Goal: Task Accomplishment & Management: Complete application form

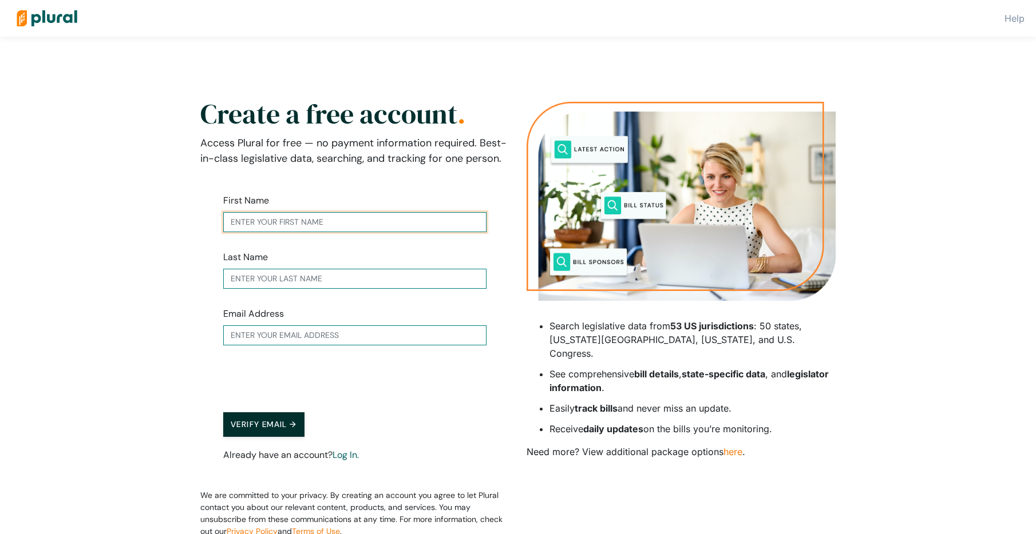
click at [413, 223] on input "text" at bounding box center [354, 222] width 263 height 20
type input "[PERSON_NAME]"
type input "[EMAIL_ADDRESS][DOMAIN_NAME]"
click at [262, 425] on button "Verify Email →" at bounding box center [263, 425] width 81 height 25
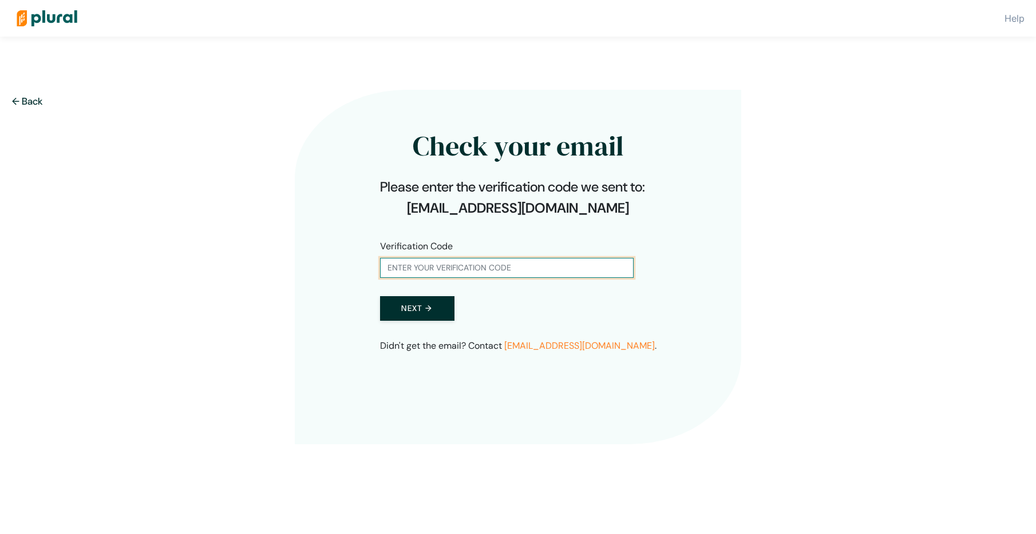
click at [505, 267] on input "text" at bounding box center [506, 268] width 253 height 20
click at [557, 451] on div "← Back Check your email Please enter the verification code we sent to: [EMAIL_A…" at bounding box center [518, 317] width 652 height 507
click at [478, 263] on input "text" at bounding box center [506, 268] width 253 height 20
paste input "169155"
type input "169155"
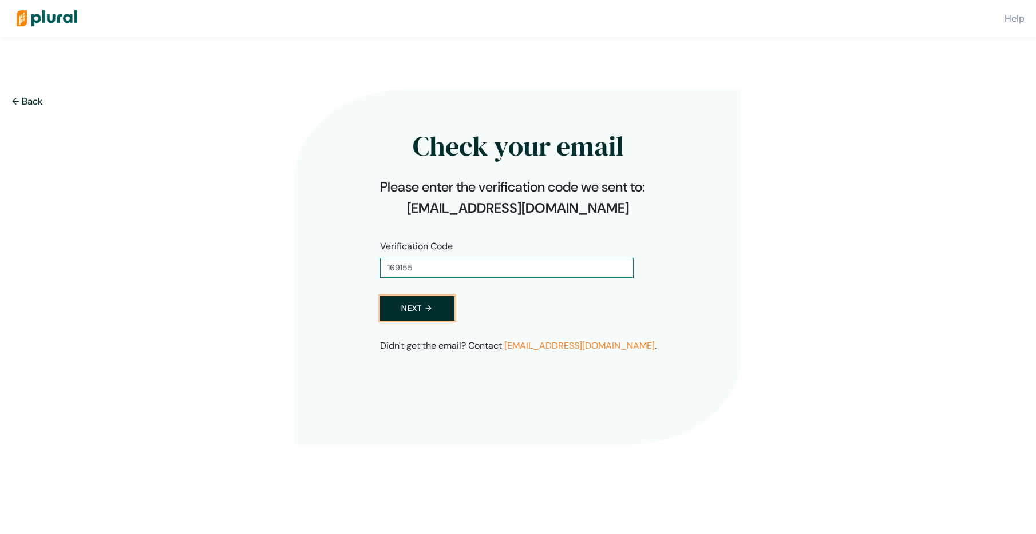
click at [422, 311] on button "Next →" at bounding box center [417, 308] width 74 height 25
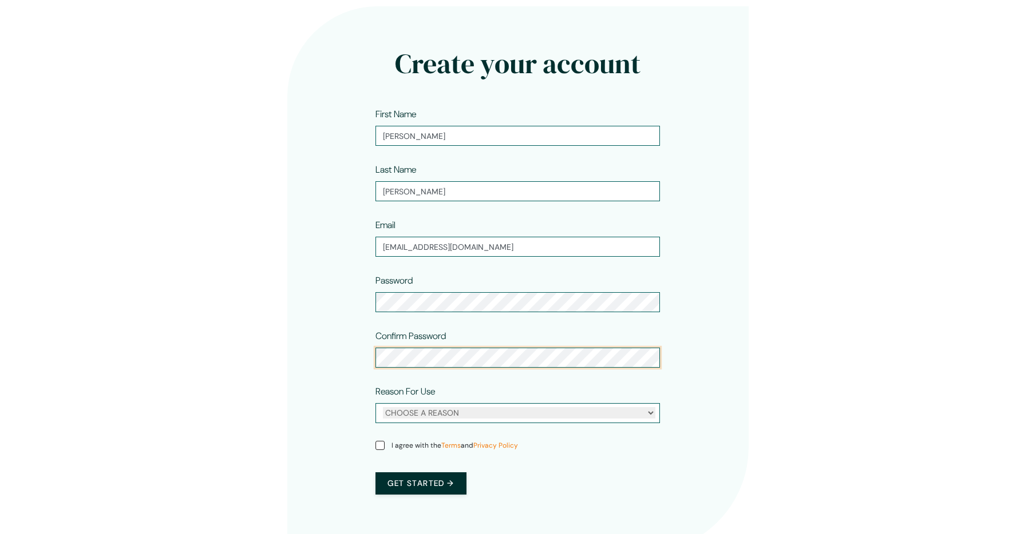
scroll to position [122, 0]
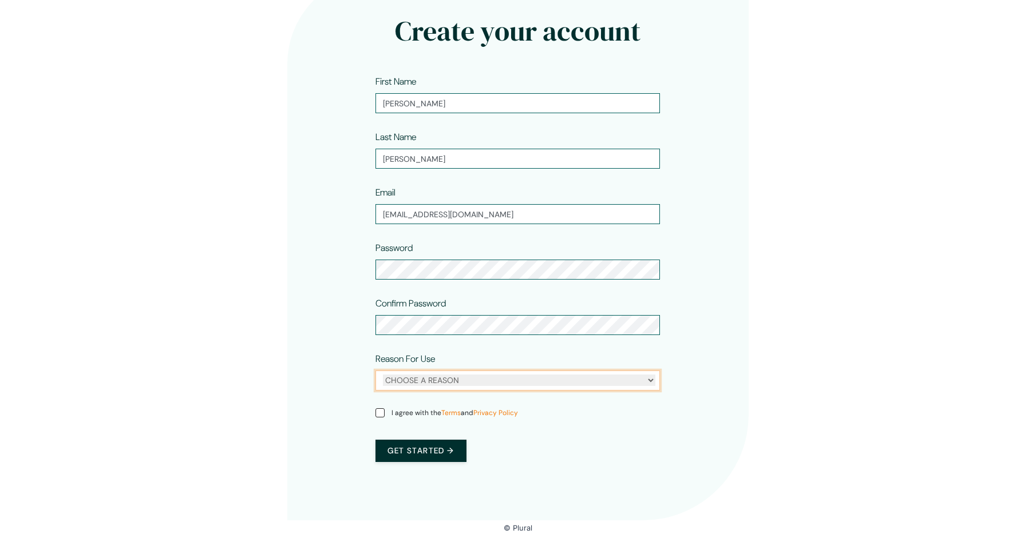
click at [647, 380] on select "CHOOSE A REASON Personal Professional" at bounding box center [519, 380] width 272 height 11
select select "personal"
click at [383, 375] on select "CHOOSE A REASON Personal Professional" at bounding box center [519, 380] width 272 height 11
click at [375, 409] on input "I agree with the Terms and Privacy Policy" at bounding box center [379, 413] width 9 height 9
checkbox input "true"
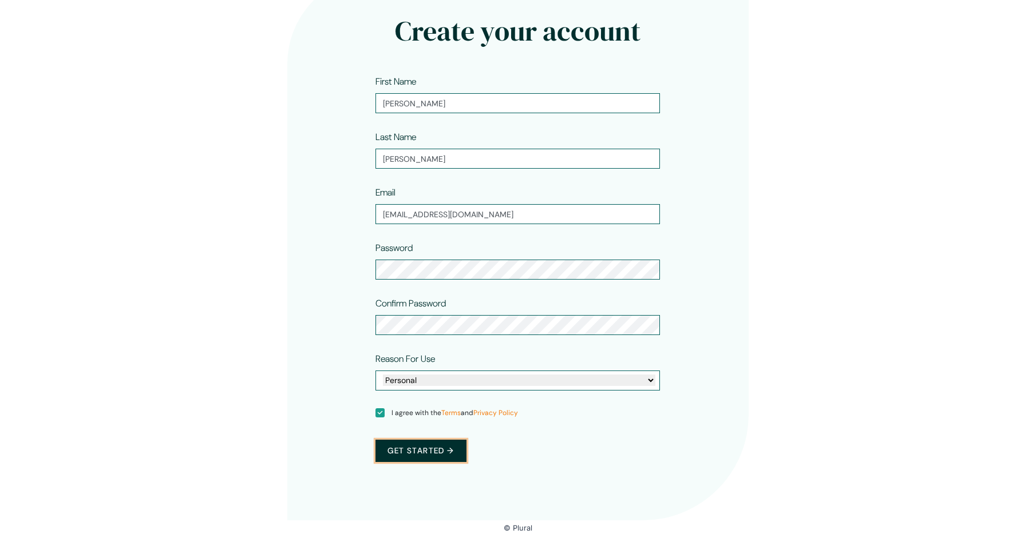
click at [429, 446] on button "Get started →" at bounding box center [420, 451] width 90 height 22
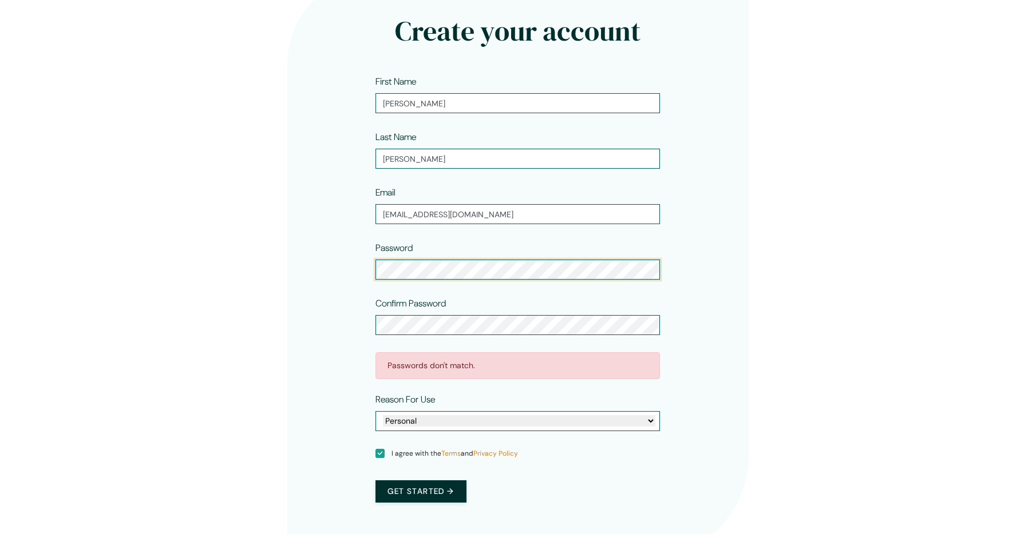
click at [330, 282] on div "Create your account First Name [PERSON_NAME] Last Name [PERSON_NAME] Email [EMA…" at bounding box center [518, 268] width 462 height 588
click at [253, 323] on div "Create your account First Name [PERSON_NAME] Last Name [PERSON_NAME] Email [EMA…" at bounding box center [518, 263] width 692 height 597
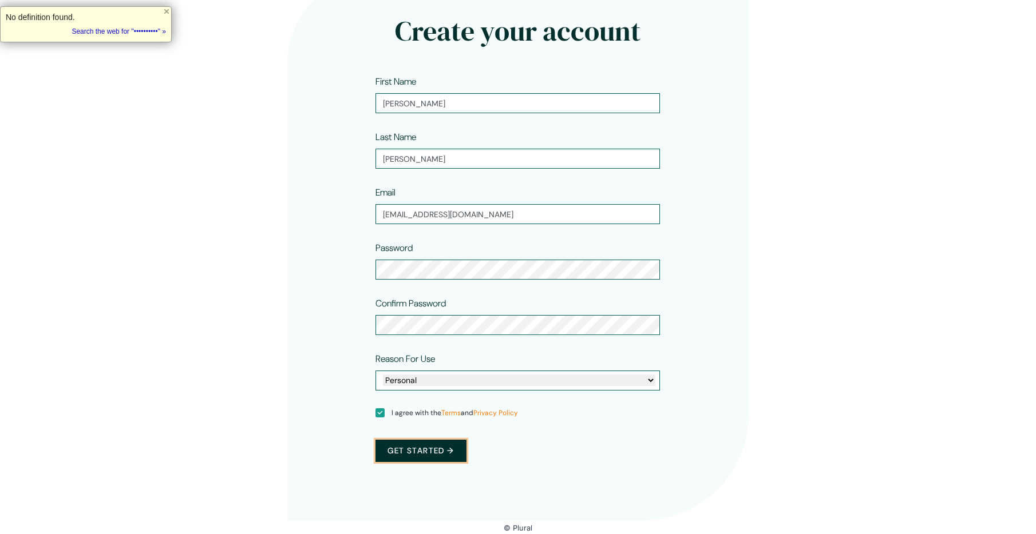
click at [458, 451] on button "Get started →" at bounding box center [420, 451] width 90 height 22
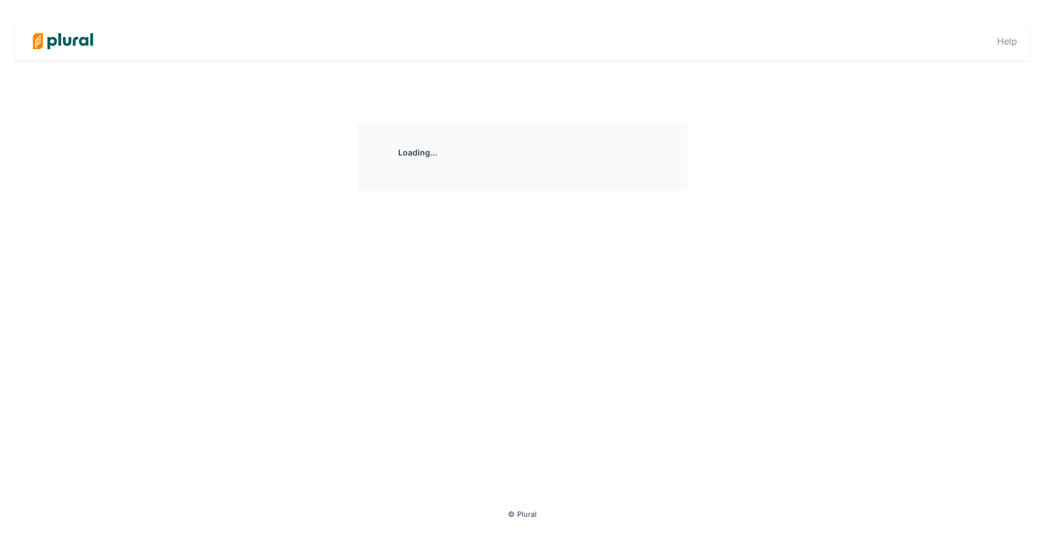
scroll to position [0, 0]
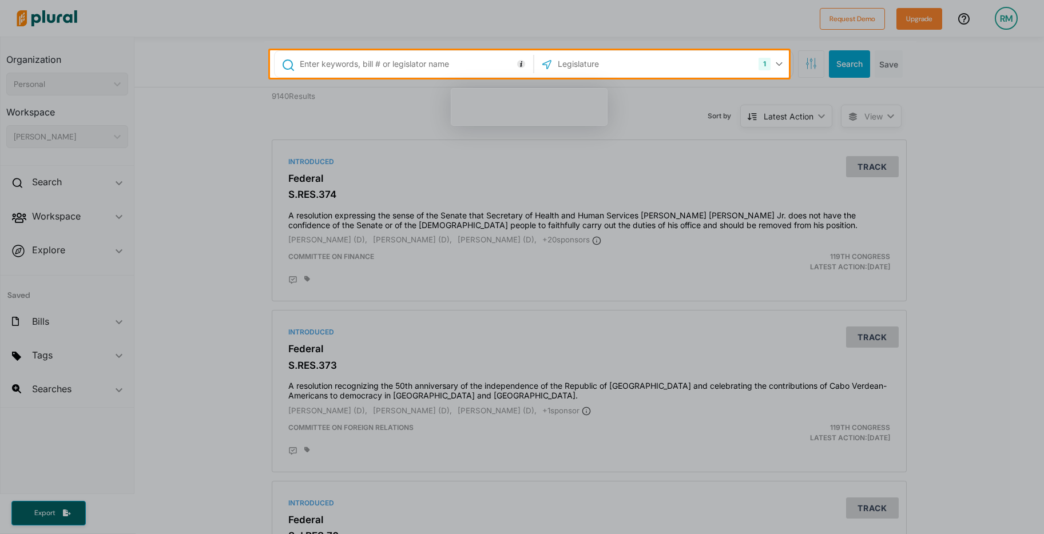
click at [846, 169] on div at bounding box center [522, 306] width 1044 height 457
click at [866, 157] on div at bounding box center [522, 306] width 1044 height 457
click at [497, 201] on div at bounding box center [522, 306] width 1044 height 457
click at [596, 60] on input "text" at bounding box center [618, 64] width 122 height 22
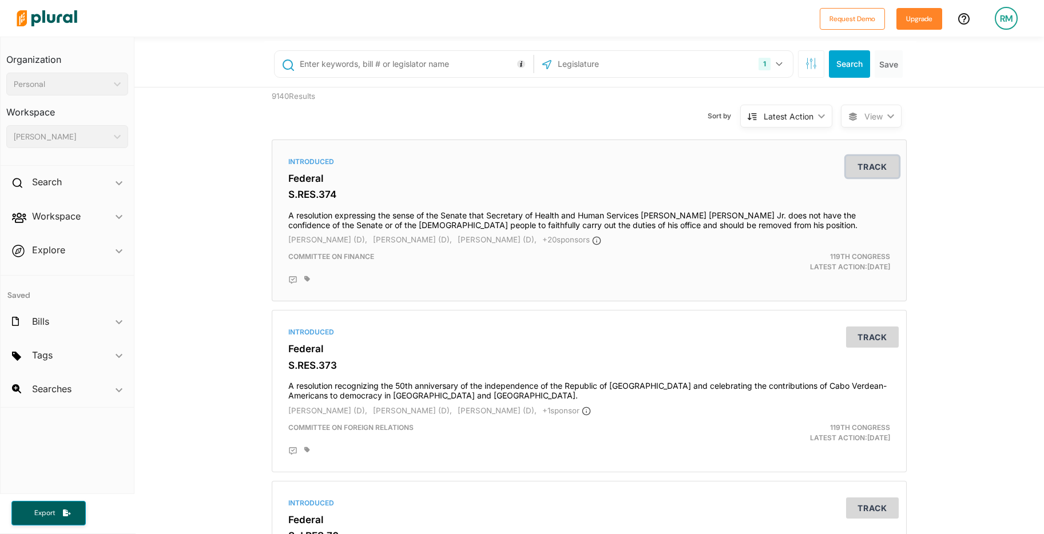
click at [866, 169] on button "Track" at bounding box center [872, 166] width 53 height 21
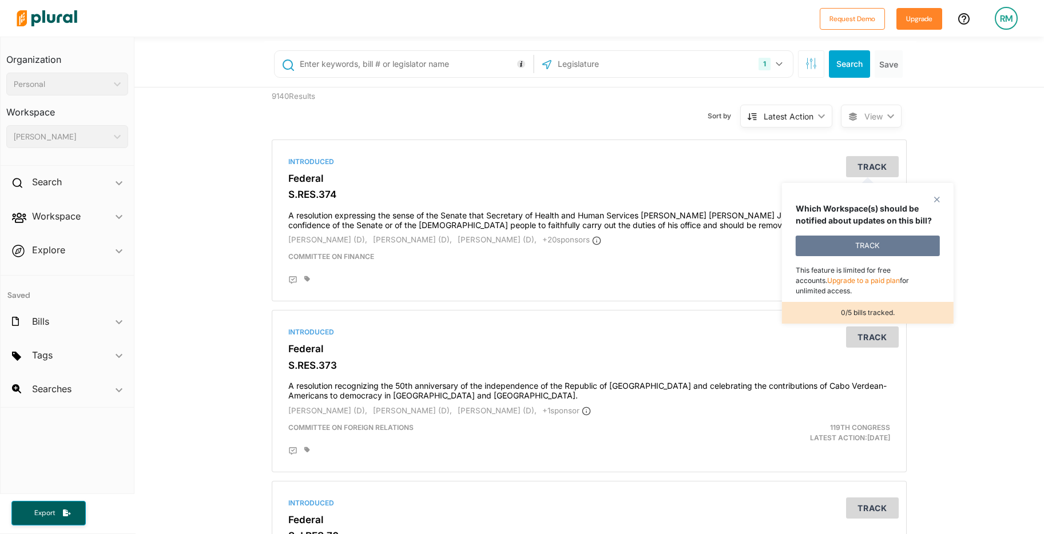
click at [852, 243] on button "TRACK" at bounding box center [868, 246] width 144 height 21
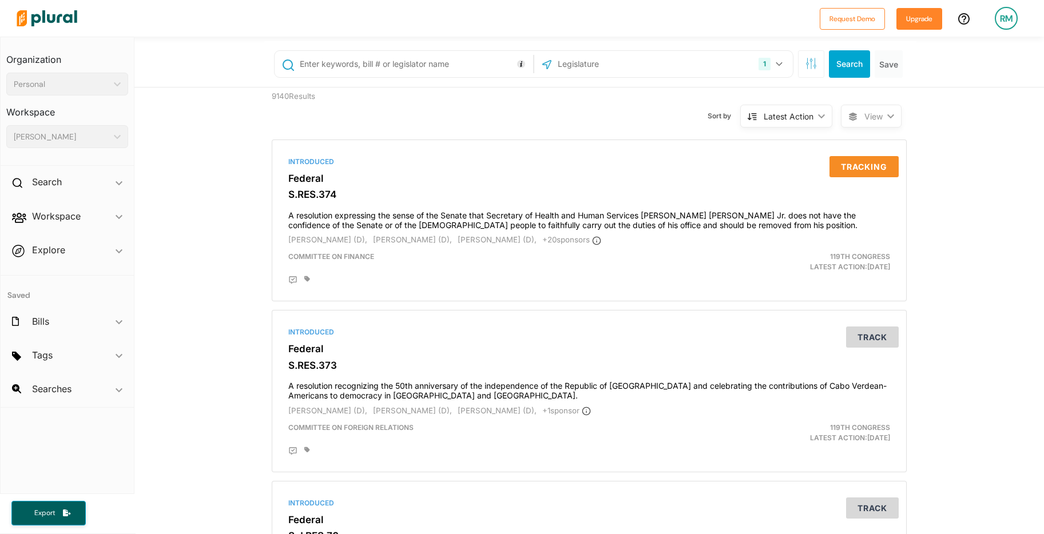
click at [602, 61] on input "text" at bounding box center [618, 64] width 122 height 22
click at [469, 66] on input "text" at bounding box center [415, 64] width 232 height 22
type input "impeachment"
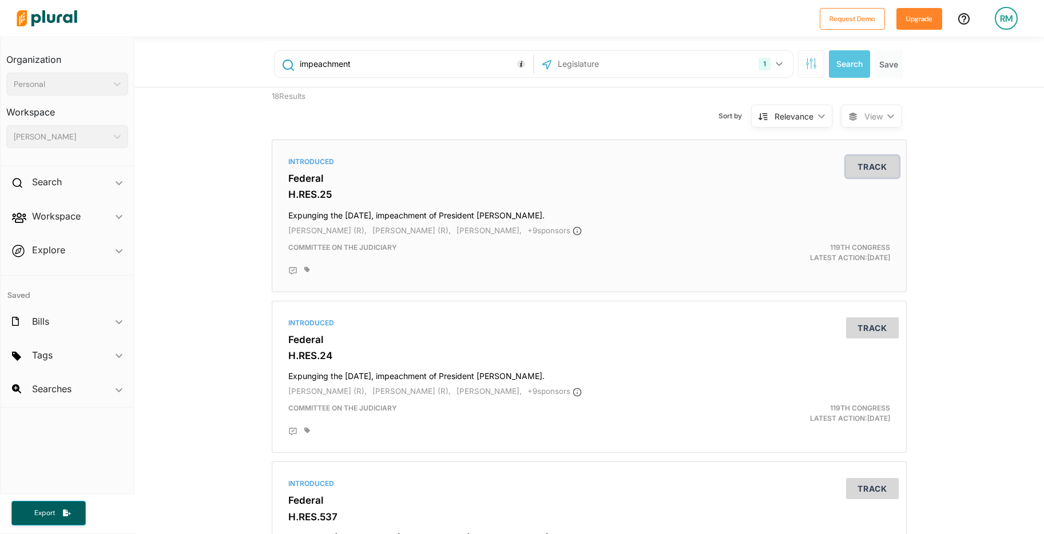
click at [873, 168] on button "Track" at bounding box center [872, 166] width 53 height 21
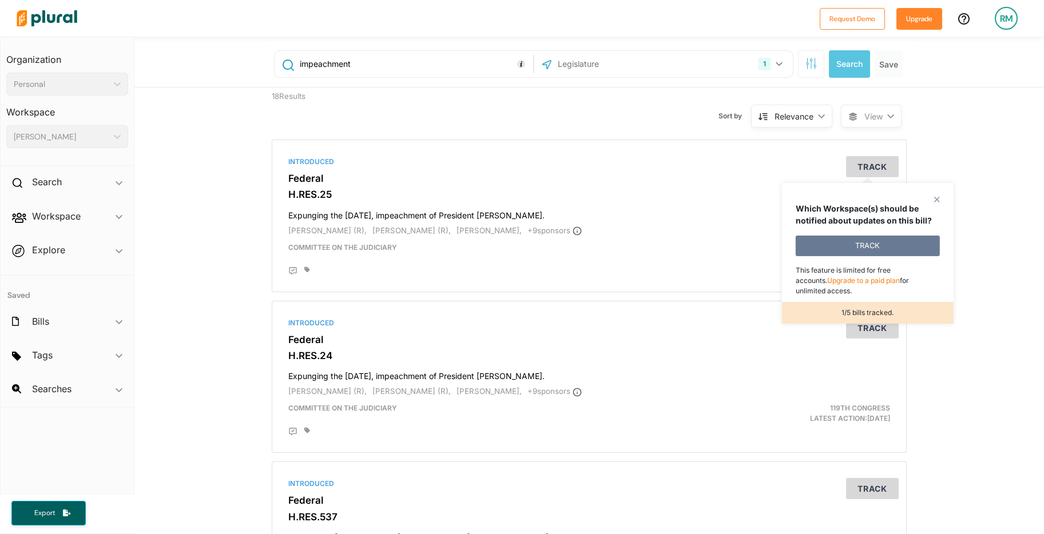
click at [894, 243] on button "TRACK" at bounding box center [868, 246] width 144 height 21
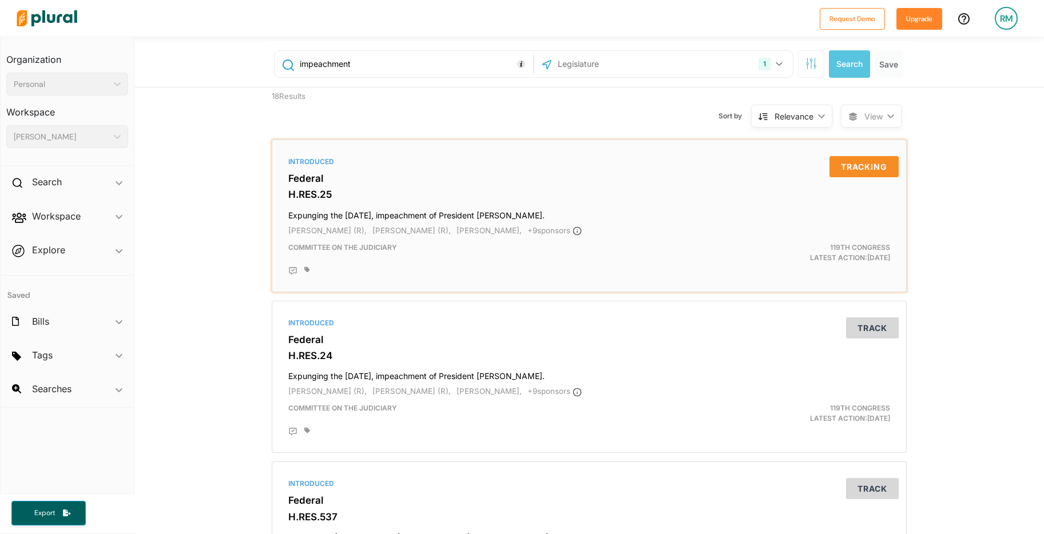
click at [365, 244] on span "Committee on the Judiciary" at bounding box center [342, 247] width 109 height 9
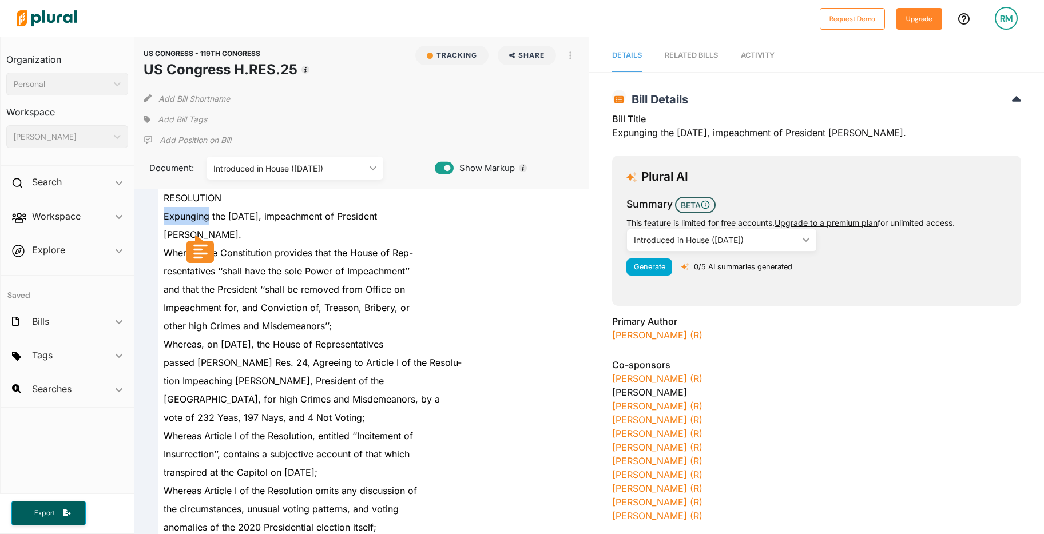
drag, startPoint x: 208, startPoint y: 216, endPoint x: 159, endPoint y: 208, distance: 49.9
click at [159, 208] on div "Expunging the [DATE], impeachment of President" at bounding box center [367, 216] width 418 height 18
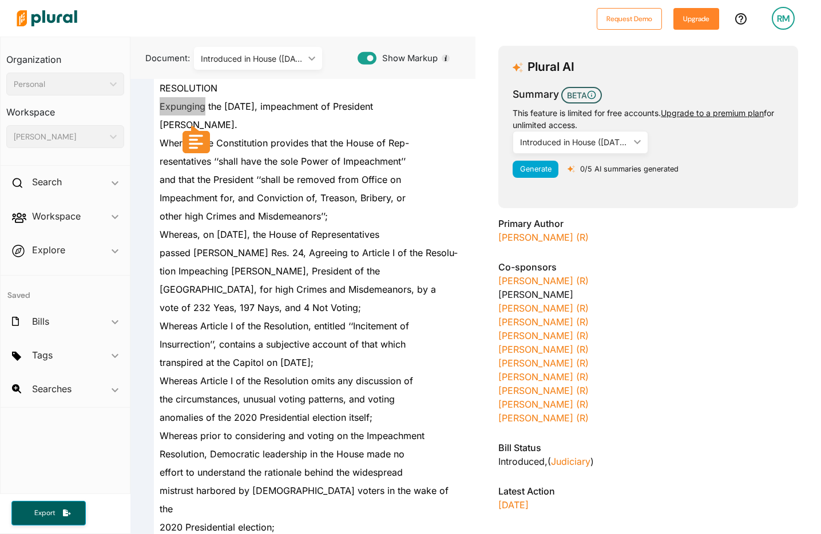
scroll to position [114, 0]
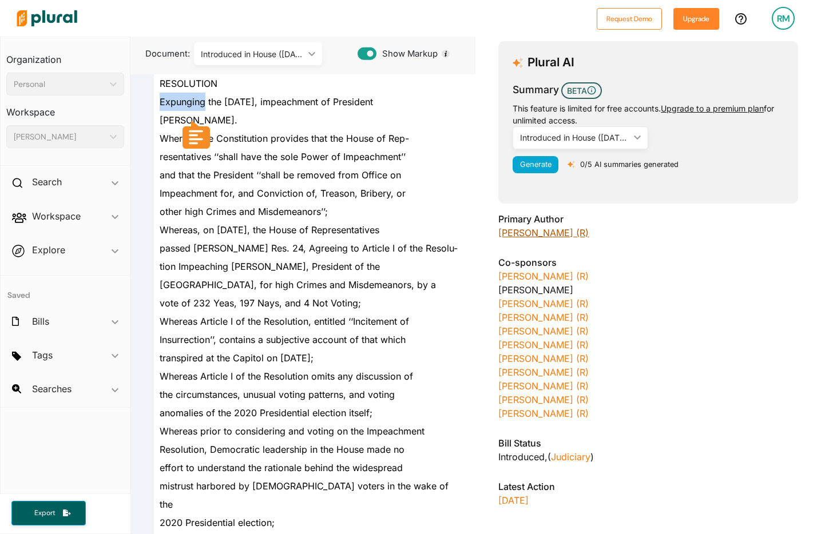
click at [560, 239] on link "[PERSON_NAME] (R)" at bounding box center [543, 232] width 90 height 11
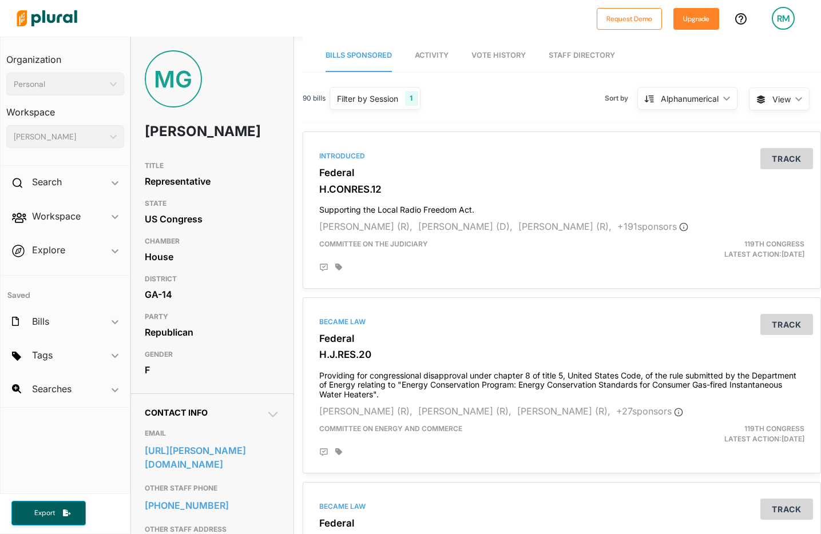
click at [438, 57] on span "Activity" at bounding box center [432, 55] width 34 height 9
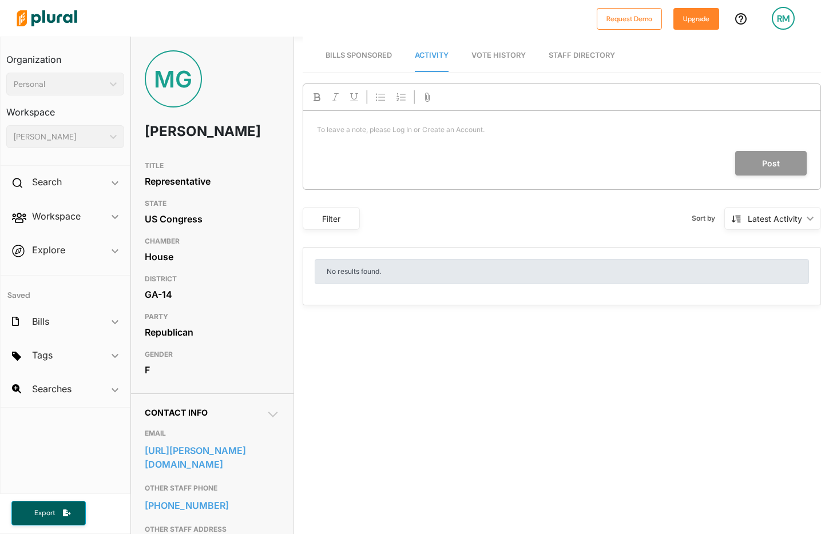
click at [521, 64] on link "Vote History" at bounding box center [498, 55] width 54 height 33
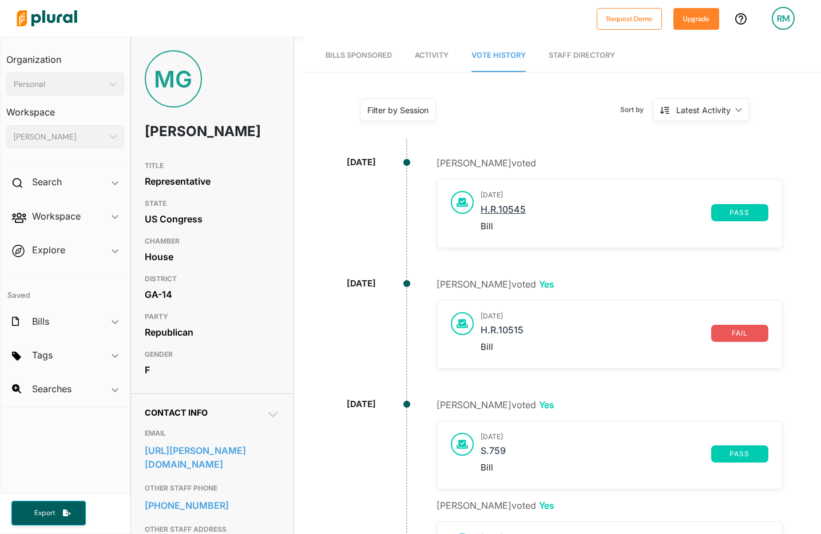
click at [505, 213] on link "H.R.10545" at bounding box center [596, 212] width 231 height 17
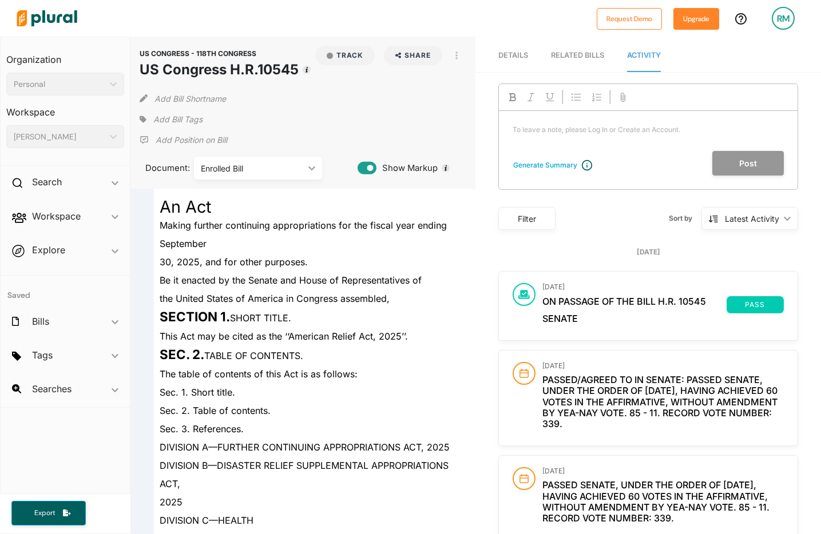
click at [574, 52] on div "RELATED BILLS" at bounding box center [577, 55] width 53 height 11
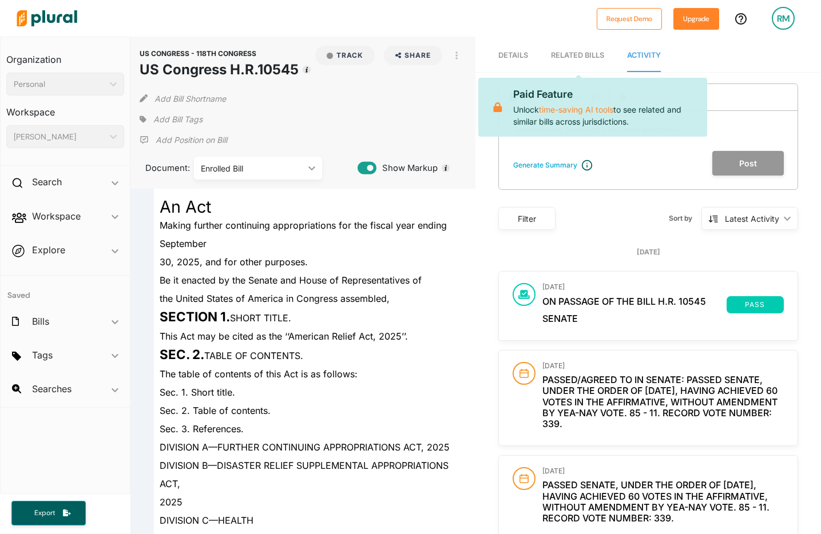
click at [712, 61] on nav "Details RELATED BILLS Activity" at bounding box center [648, 54] width 346 height 35
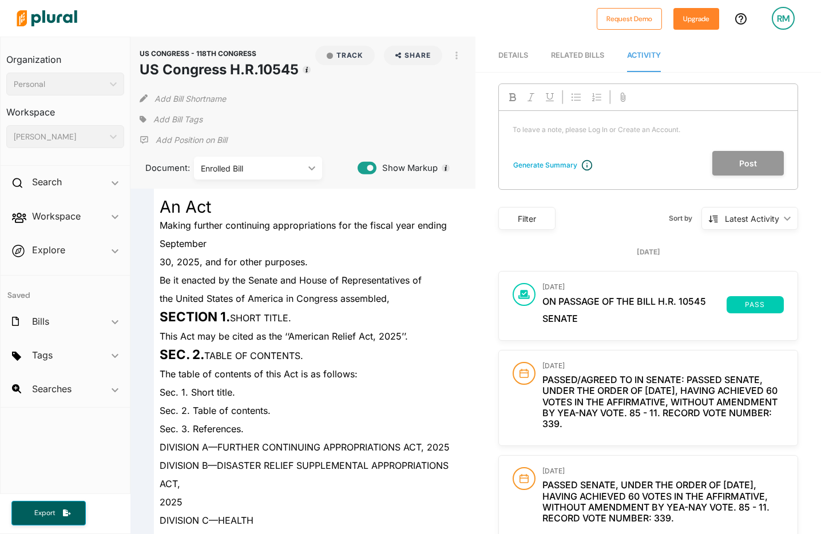
click at [31, 114] on h3 "Workspace" at bounding box center [65, 108] width 118 height 25
click at [55, 176] on h2 "Search" at bounding box center [47, 182] width 30 height 13
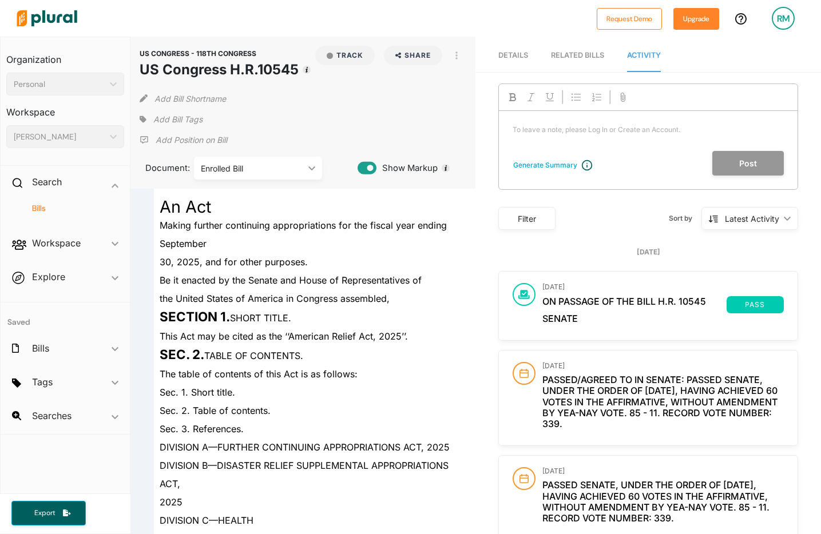
click at [40, 210] on h4 "Bills" at bounding box center [68, 208] width 101 height 11
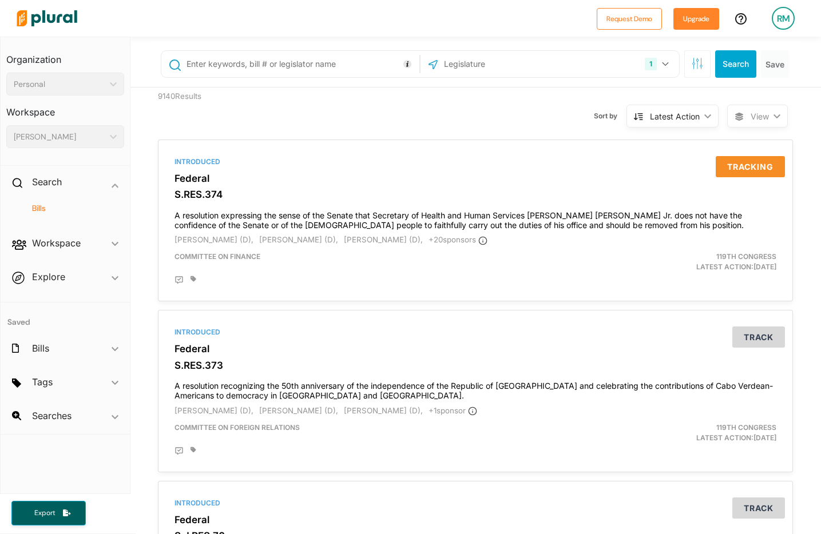
click at [288, 64] on input "text" at bounding box center [301, 64] width 232 height 22
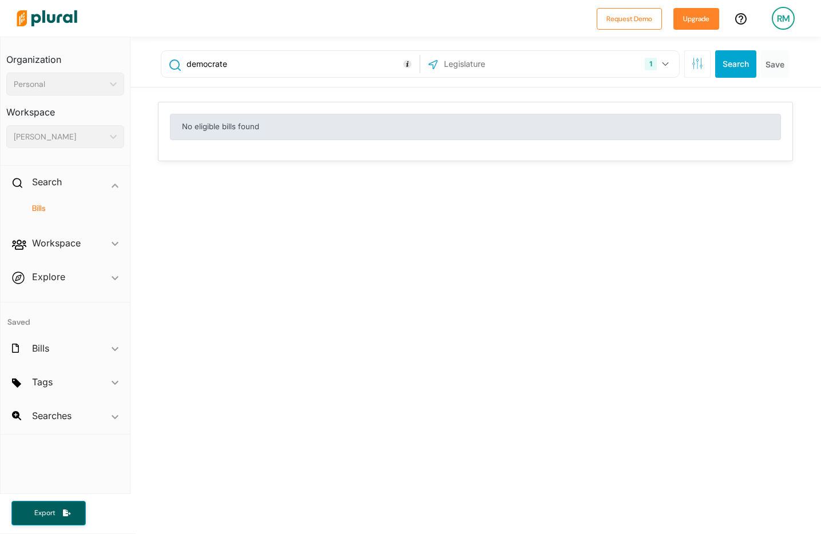
type input "democrate"
click at [62, 286] on span "Explore ic_keyboard_arrow_down Overview" at bounding box center [65, 279] width 129 height 31
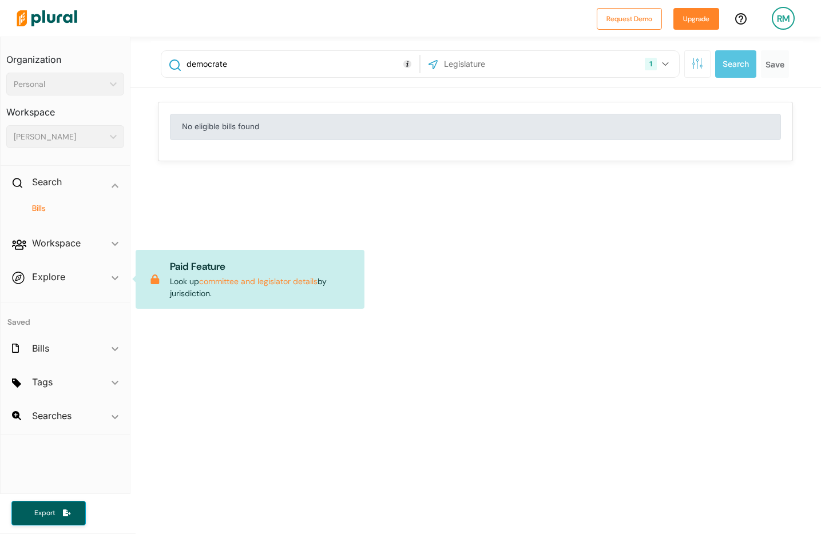
click at [181, 328] on div "democrate 1 US Congress [US_STATE] [US_STATE] [US_STATE] [US_STATE] [US_STATE] …" at bounding box center [475, 380] width 691 height 687
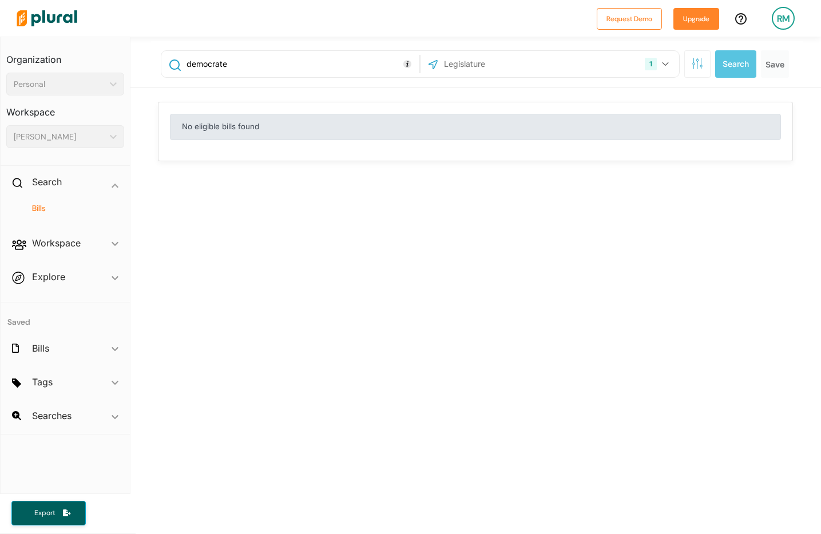
click at [80, 384] on span "Tags ic_keyboard_arrow_down No tags" at bounding box center [65, 384] width 129 height 31
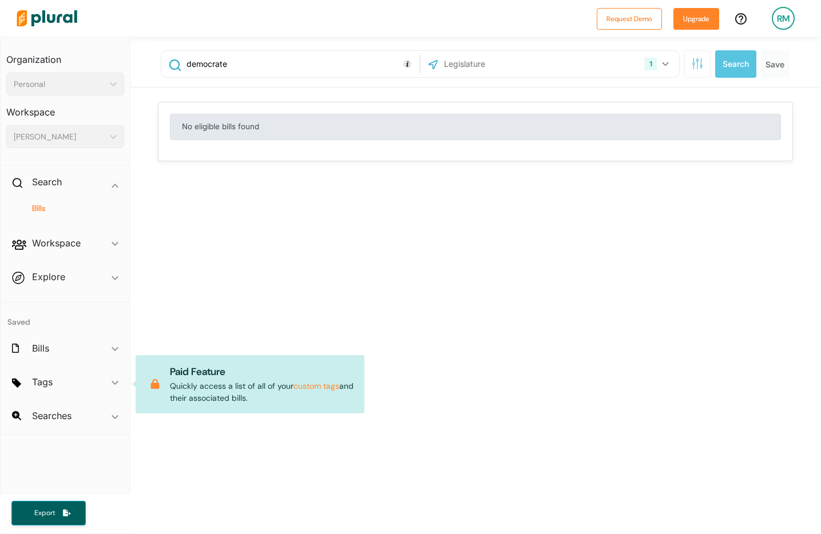
click at [52, 415] on span "Searches ic_keyboard_arrow_down No saved searches" at bounding box center [65, 418] width 129 height 31
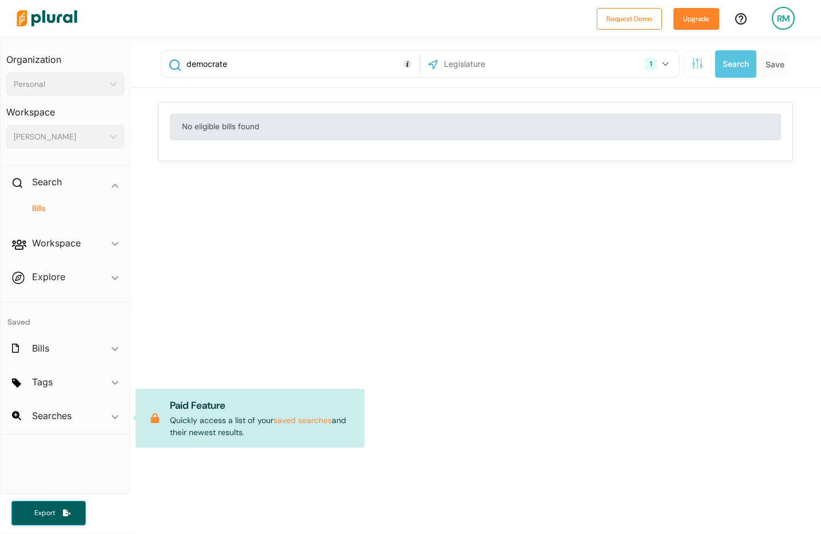
drag, startPoint x: 486, startPoint y: 342, endPoint x: 497, endPoint y: 326, distance: 19.0
click at [487, 340] on div "democrate 1 US Congress [US_STATE] [US_STATE] [US_STATE] [US_STATE] [US_STATE] …" at bounding box center [475, 380] width 691 height 687
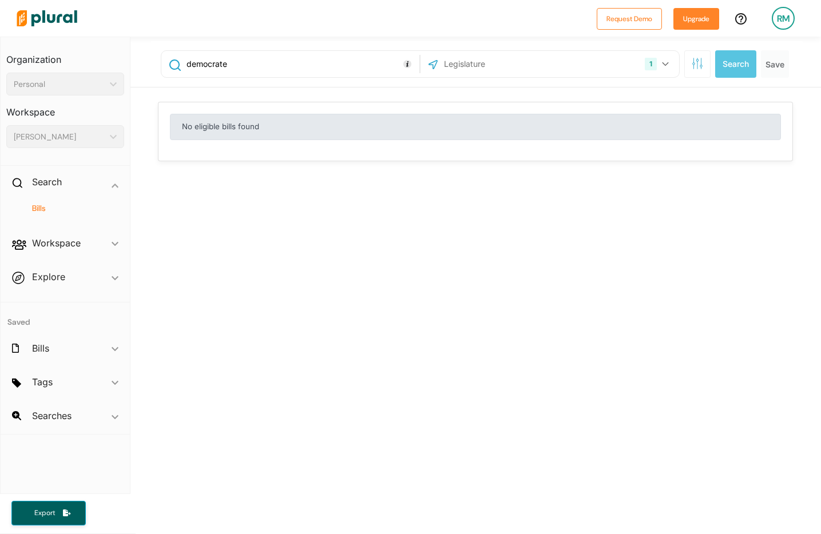
click at [782, 14] on div "RM" at bounding box center [783, 18] width 23 height 23
click at [689, 2] on div "Request Demo Upgrade RM Home Search Help Account Settings Notification Settings…" at bounding box center [700, 18] width 219 height 33
click at [706, 9] on button "Upgrade" at bounding box center [696, 19] width 46 height 22
